Goal: Information Seeking & Learning: Learn about a topic

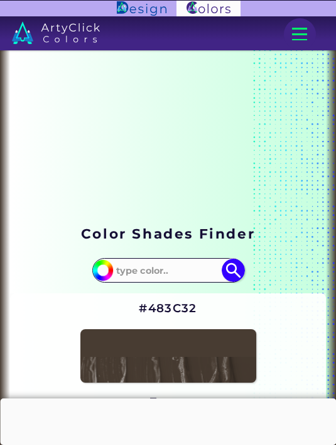
click at [148, 265] on input at bounding box center [168, 270] width 113 height 21
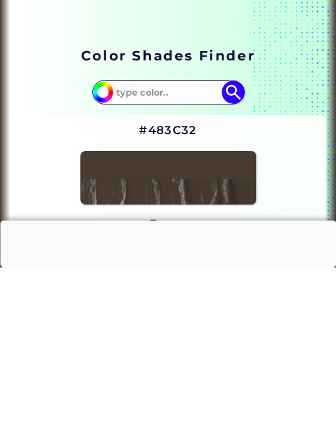
click at [306, 59] on section at bounding box center [168, 137] width 316 height 157
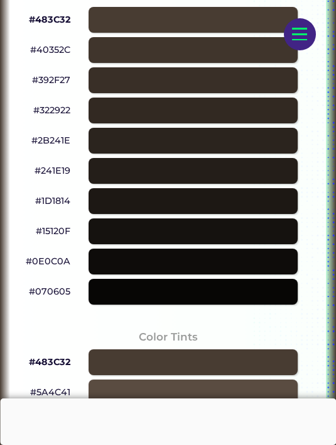
scroll to position [728, 0]
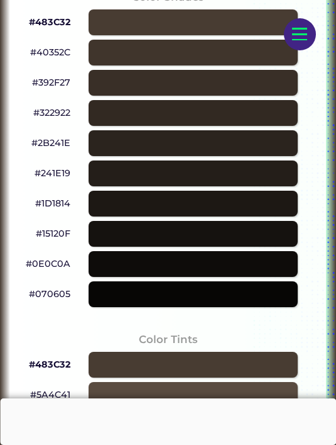
click at [125, 234] on div at bounding box center [193, 234] width 209 height 26
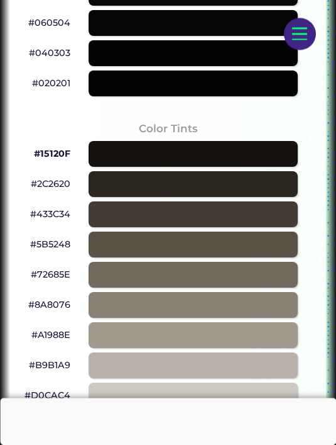
scroll to position [954, 0]
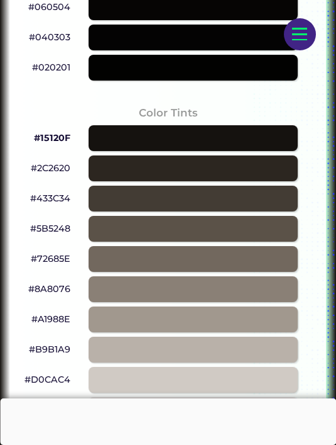
click at [184, 190] on div at bounding box center [193, 199] width 209 height 26
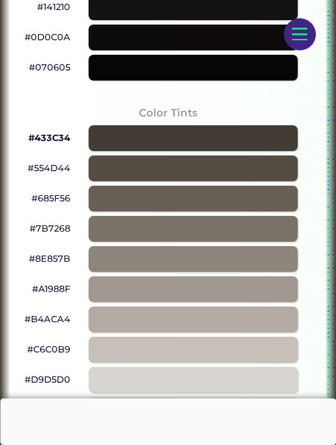
click at [113, 150] on div at bounding box center [193, 138] width 209 height 26
click at [108, 142] on div at bounding box center [193, 138] width 209 height 26
type input "#433c34"
click at [81, 183] on div "#554D44" at bounding box center [168, 168] width 296 height 30
click at [84, 179] on div "#554D44" at bounding box center [168, 168] width 296 height 30
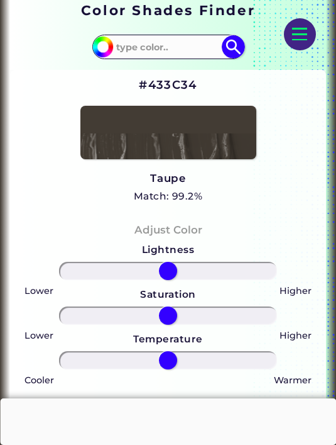
click at [171, 56] on input at bounding box center [168, 46] width 113 height 21
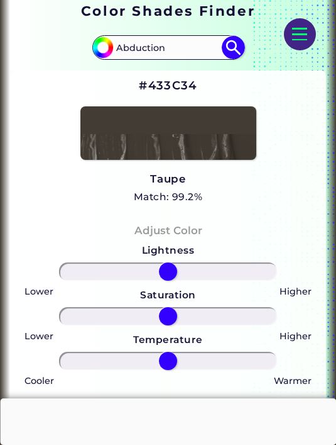
type input "Abduction"
click at [230, 40] on img at bounding box center [233, 47] width 23 height 23
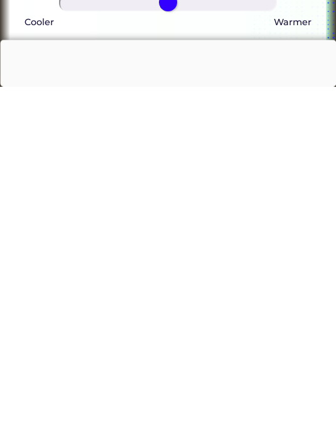
scroll to position [581, 0]
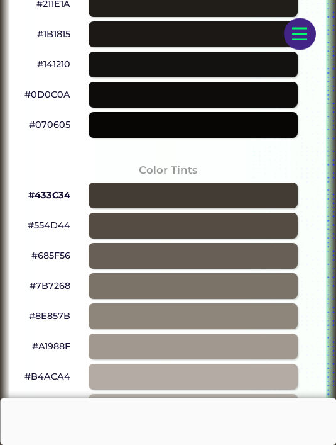
click at [197, 239] on div at bounding box center [193, 226] width 209 height 26
type input "#554d44"
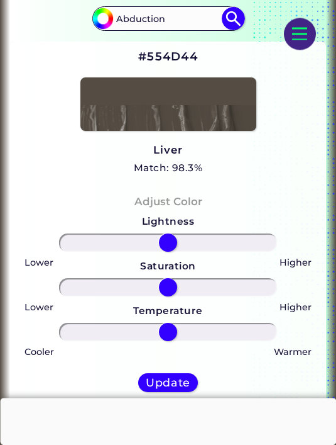
scroll to position [84, 0]
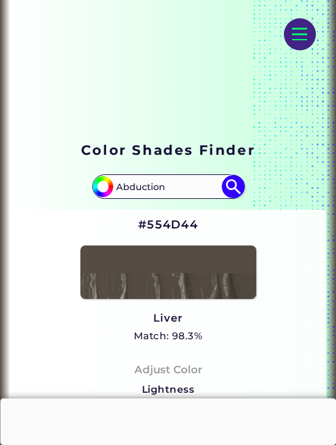
click at [213, 189] on input "Abduction" at bounding box center [168, 186] width 113 height 21
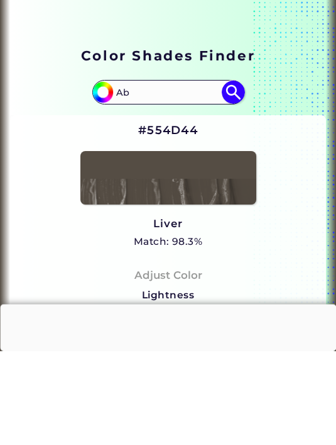
type input "A"
